Goal: Task Accomplishment & Management: Use online tool/utility

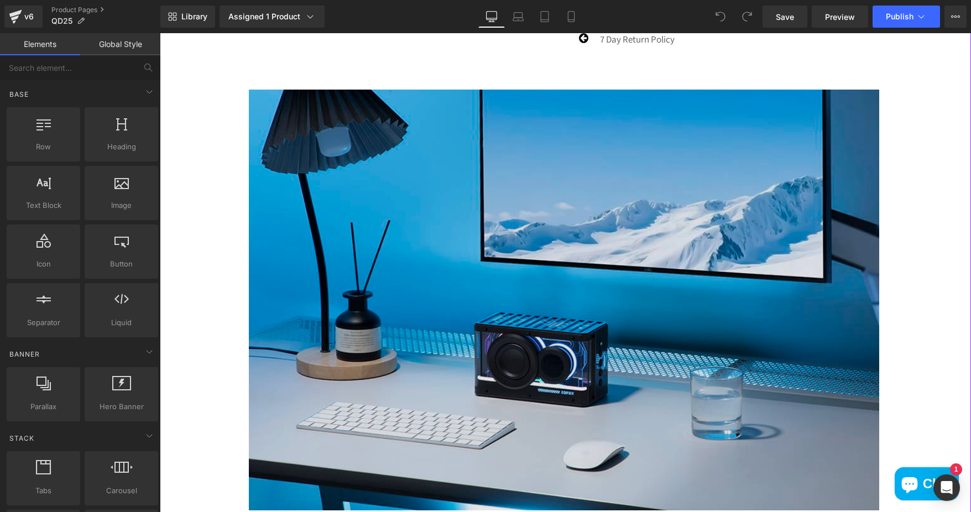
scroll to position [553, 0]
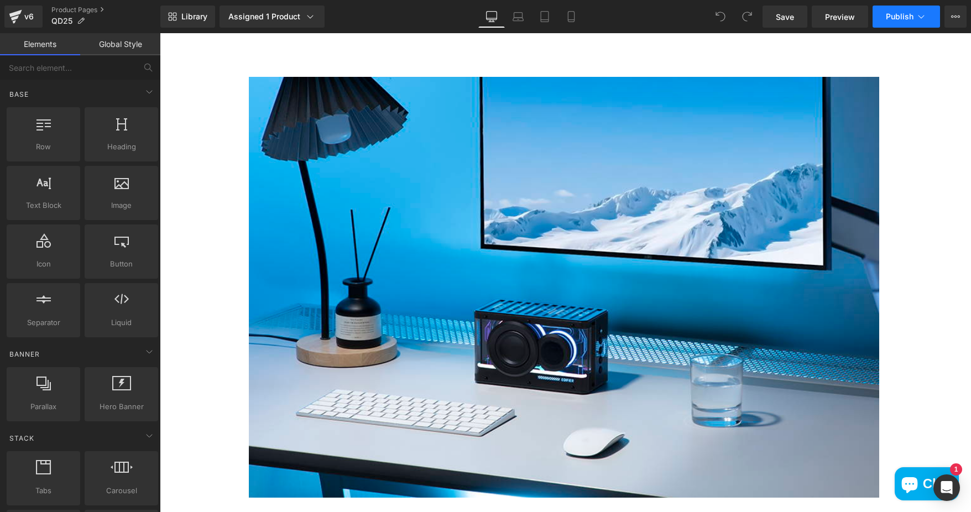
click at [891, 22] on button "Publish" at bounding box center [906, 17] width 67 height 22
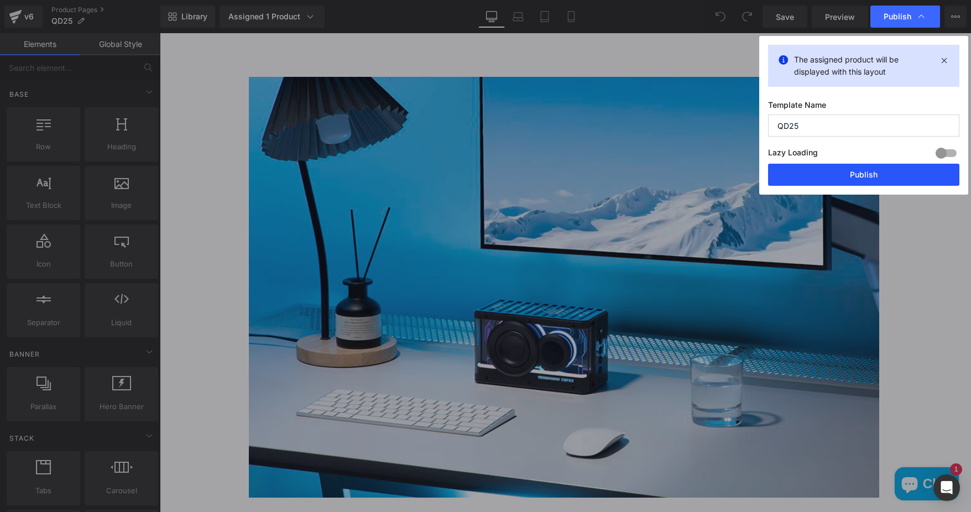
click at [848, 173] on button "Publish" at bounding box center [863, 175] width 191 height 22
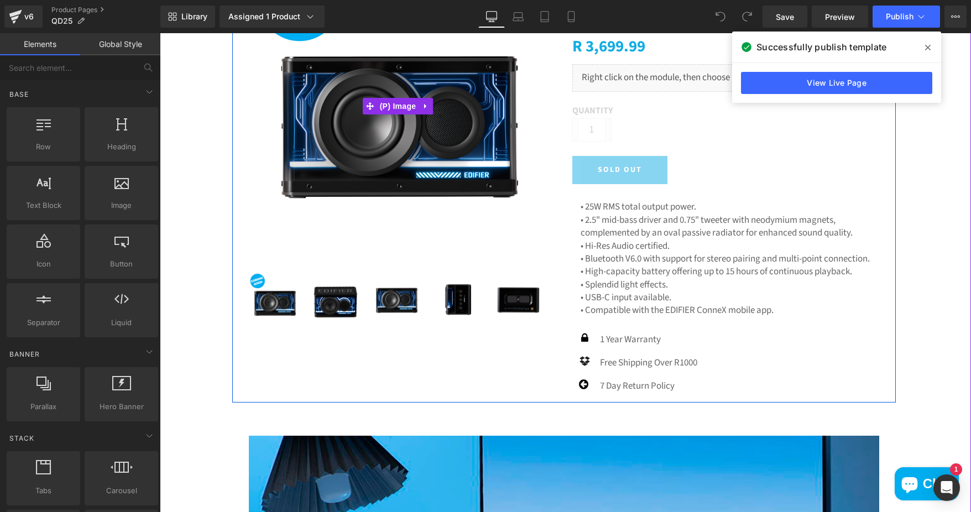
scroll to position [0, 0]
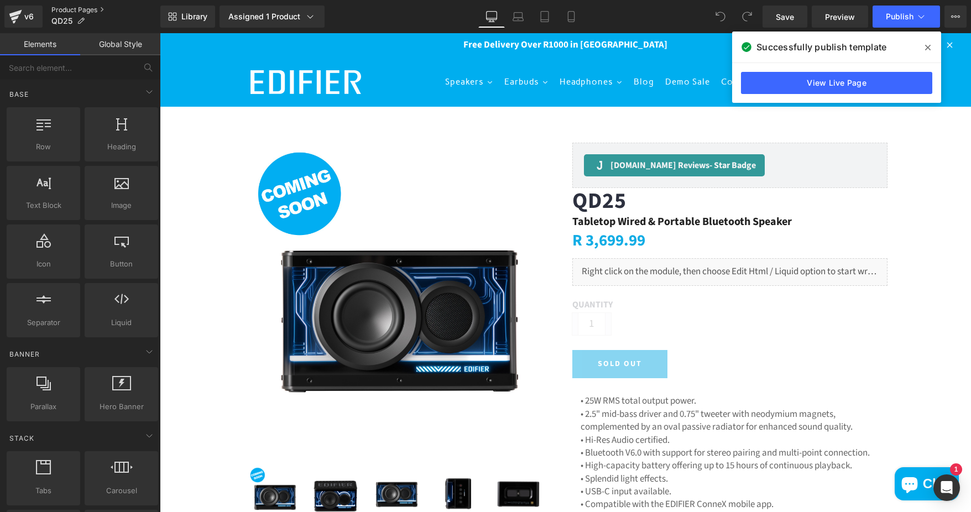
drag, startPoint x: 62, startPoint y: 8, endPoint x: 68, endPoint y: 10, distance: 6.0
click at [62, 8] on link "Product Pages" at bounding box center [105, 10] width 109 height 9
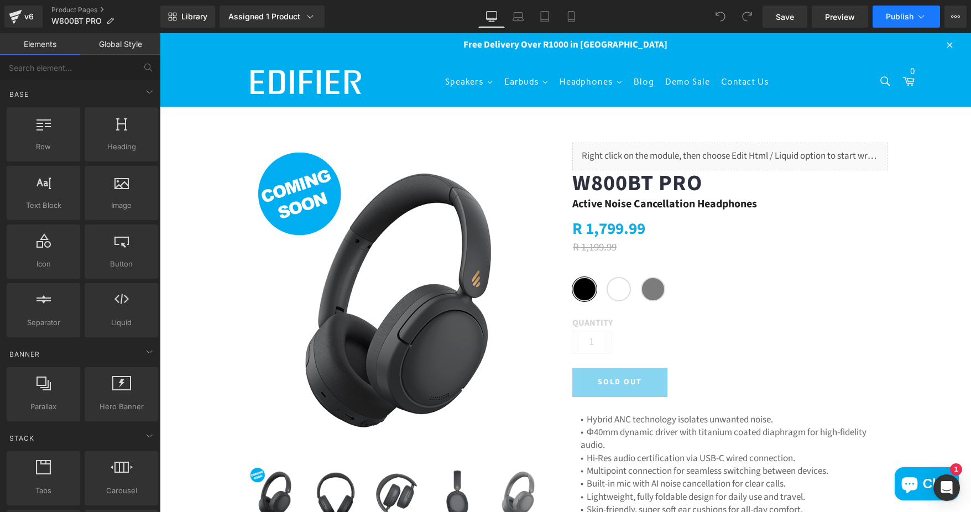
click at [895, 15] on span "Publish" at bounding box center [900, 16] width 28 height 9
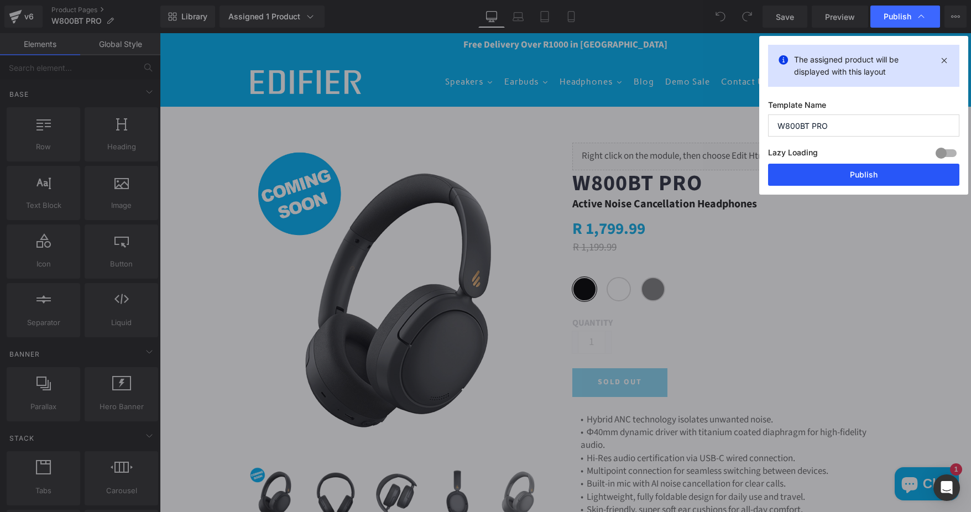
click at [861, 179] on button "Publish" at bounding box center [863, 175] width 191 height 22
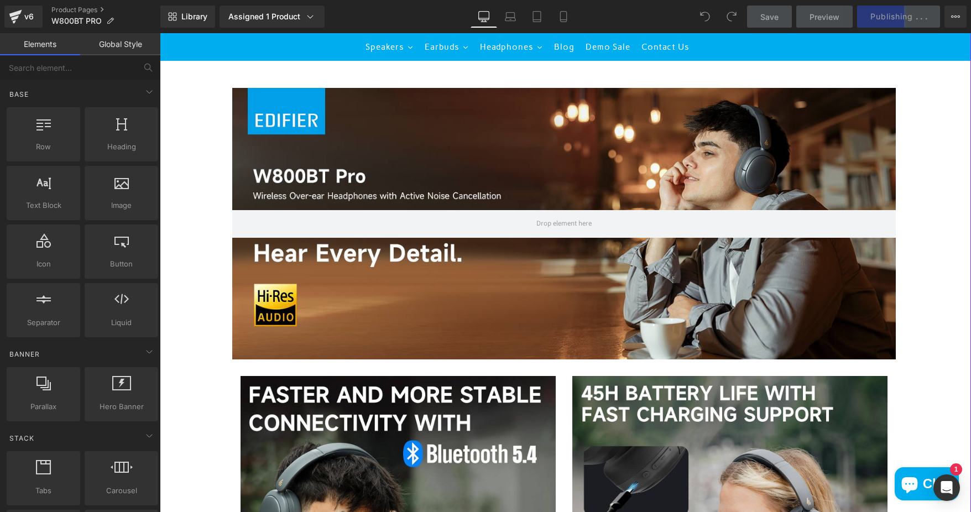
scroll to position [1161, 0]
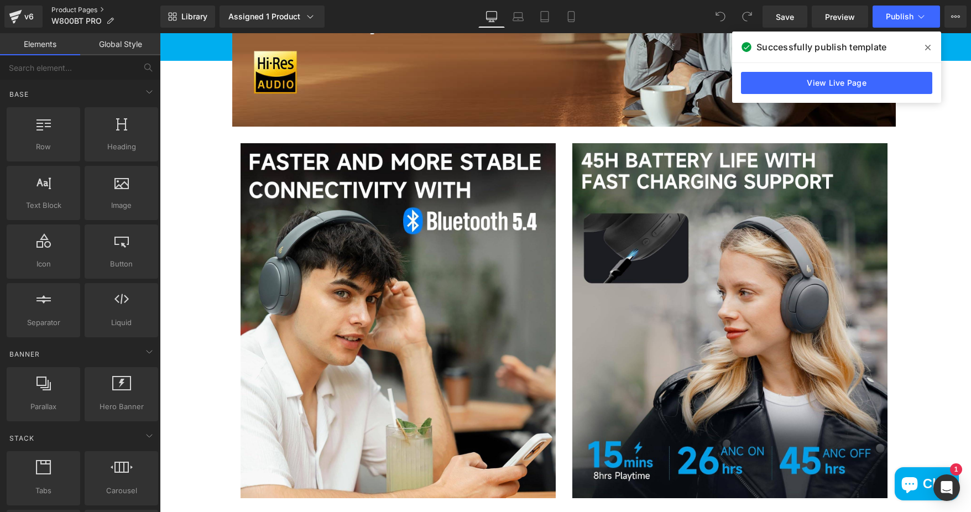
click at [54, 12] on link "Product Pages" at bounding box center [105, 10] width 109 height 9
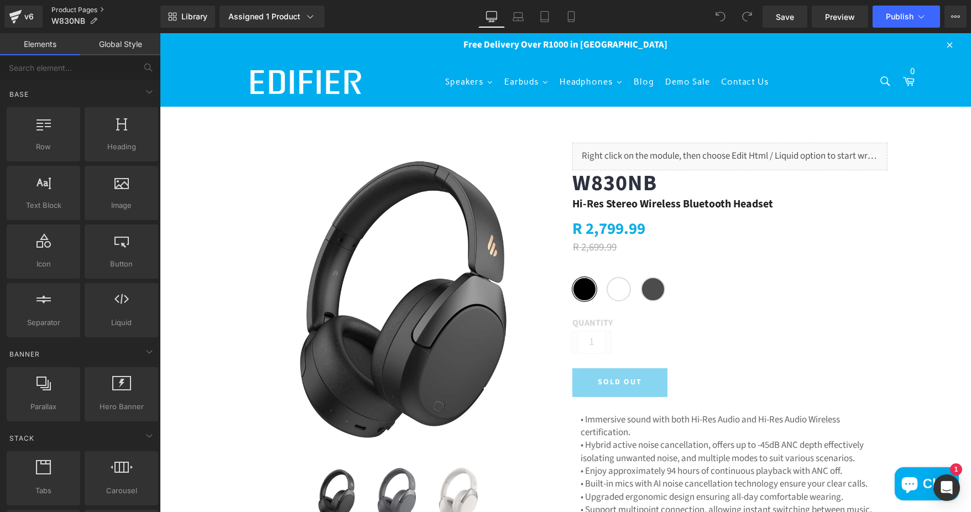
click at [76, 7] on link "Product Pages" at bounding box center [105, 10] width 109 height 9
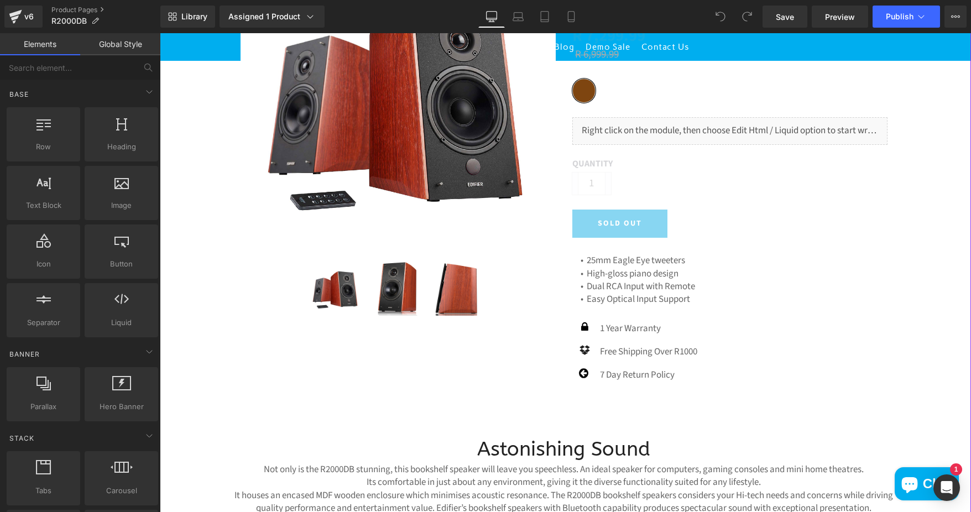
scroll to position [111, 0]
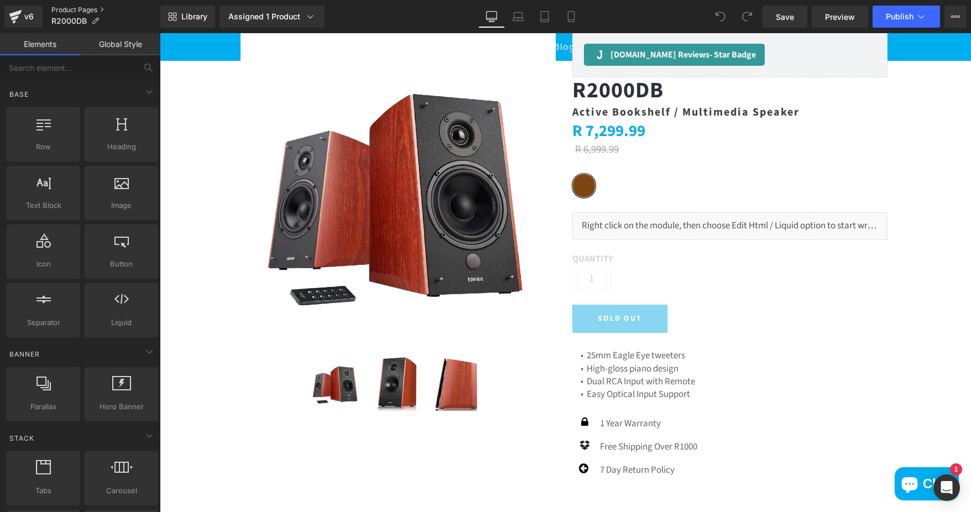
click at [69, 7] on link "Product Pages" at bounding box center [105, 10] width 109 height 9
